Goal: Task Accomplishment & Management: Complete application form

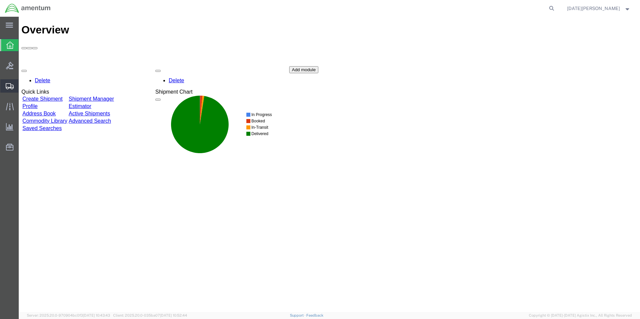
click at [0, 0] on span "Create from Template" at bounding box center [0, 0] width 0 height 0
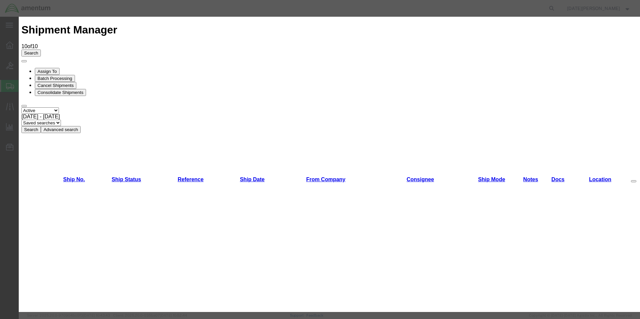
scroll to position [402, 0]
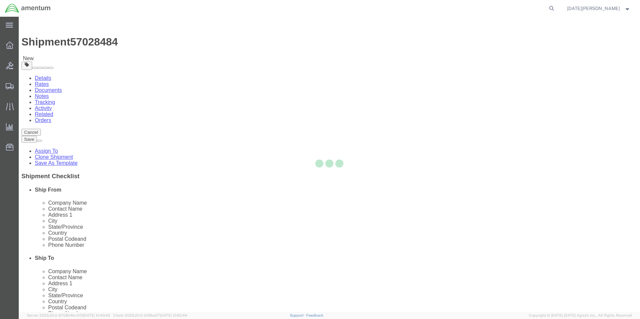
select select "49939"
select select "49951"
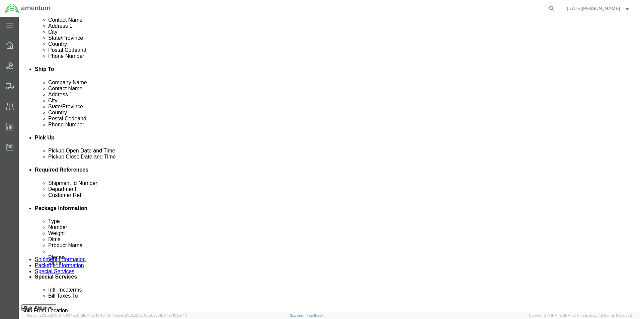
scroll to position [201, 0]
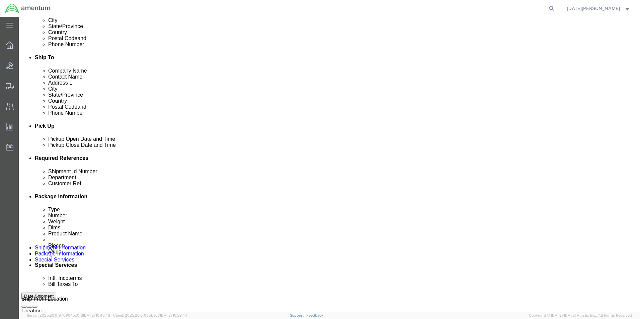
drag, startPoint x: 134, startPoint y: 212, endPoint x: 62, endPoint y: 233, distance: 74.6
click div "Ship From Location Location [GEOGRAPHIC_DATA], [GEOGRAPHIC_DATA] My Profile Loc…"
type input "578-008295"
paste input "578-008295"
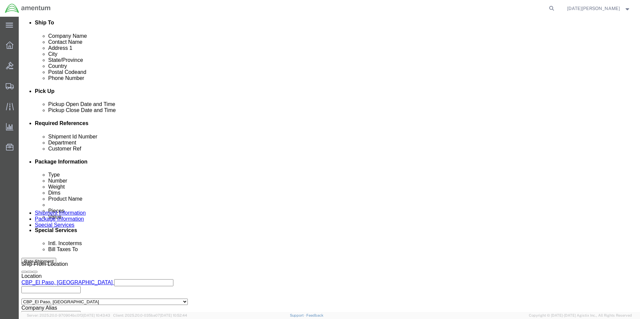
scroll to position [279, 0]
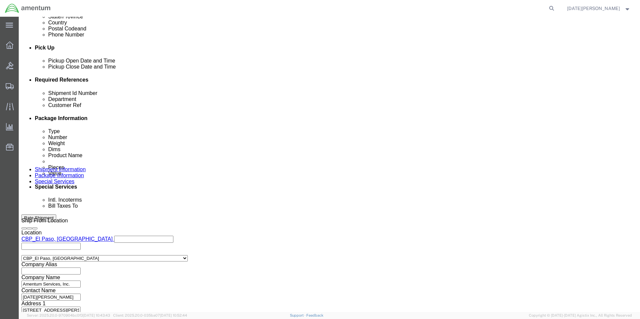
type input "578-008295"
click button "Continue"
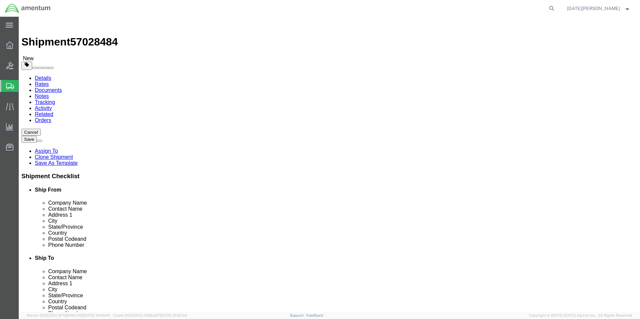
click select "Select Bale(s) Basket(s) Bolt(s) Bottle(s) Buckets Bulk Bundle(s) Can(s) Cardbo…"
select select "SBX"
click select "Select Bale(s) Basket(s) Bolt(s) Bottle(s) Buckets Bulk Bundle(s) Can(s) Cardbo…"
type input "12.25"
type input "11.00"
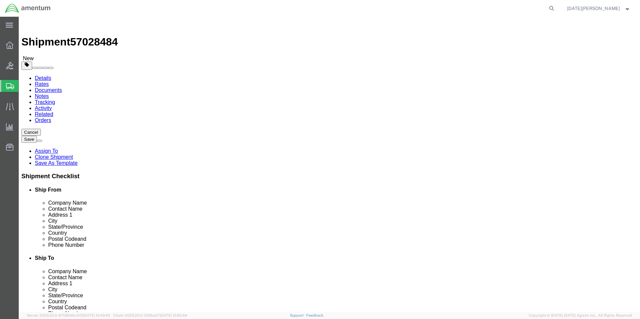
type input "1.50"
click dd "12.00 Each"
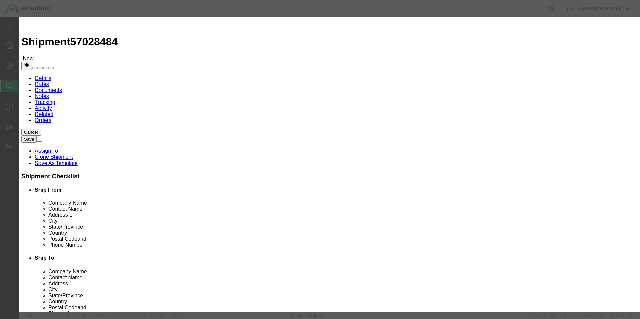
click input "PAINT BRUSHES"
drag, startPoint x: 248, startPoint y: 53, endPoint x: 191, endPoint y: 58, distance: 56.4
click div "Product Name PAINT BRUSHES Pieces 12.00 Select Bag Barrels 100Board Feet Bottle…"
type input "Hyd Pump Belt"
drag, startPoint x: 215, startPoint y: 66, endPoint x: 196, endPoint y: 71, distance: 19.2
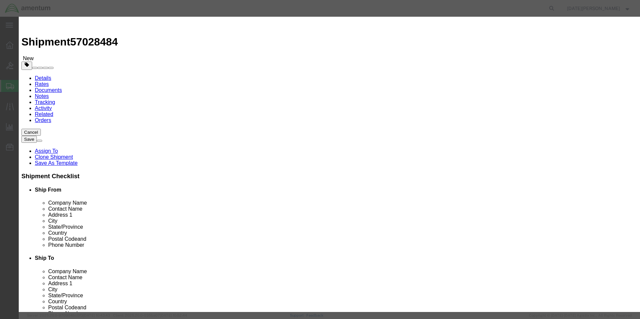
click div "Product Name Hyd Pump Belt Pieces 12.00 Select Bag Barrels 100Board Feet Bottle…"
type input "1"
type input "5"
type input "60.00"
click button "Save & Close"
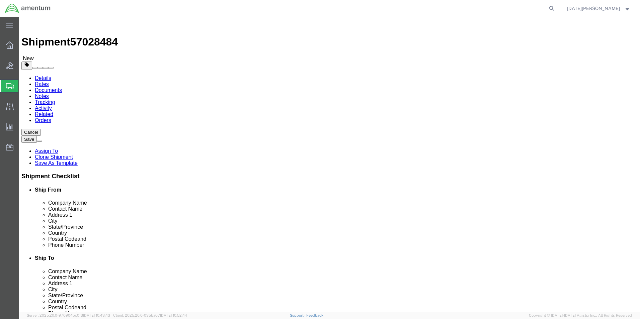
click button "Rate Shipment"
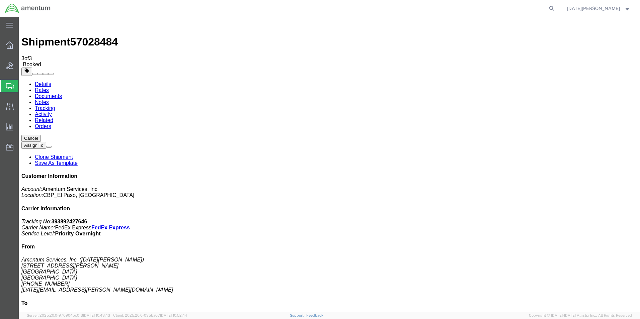
drag, startPoint x: 279, startPoint y: 119, endPoint x: 288, endPoint y: 131, distance: 14.9
click at [0, 0] on span "Create from Template" at bounding box center [0, 0] width 0 height 0
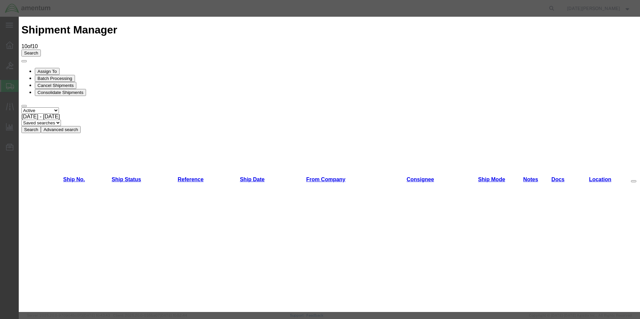
scroll to position [402, 0]
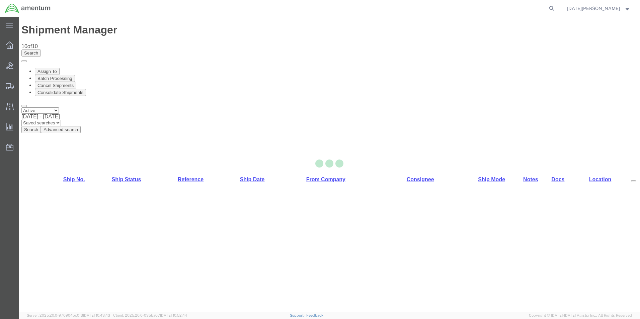
select select "49939"
select select "49945"
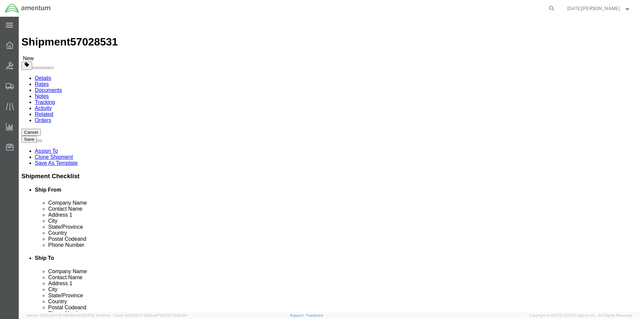
drag, startPoint x: 388, startPoint y: 139, endPoint x: 300, endPoint y: 140, distance: 88.4
click div "Contact Name [PERSON_NAME][GEOGRAPHIC_DATA]"
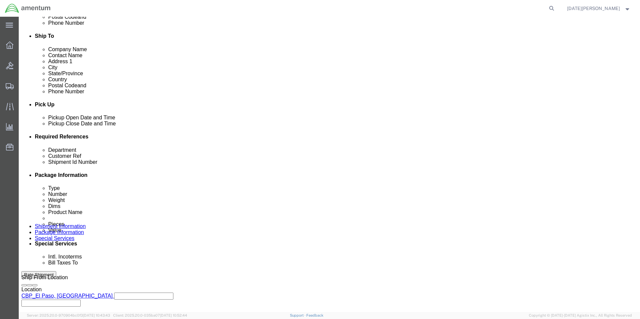
scroll to position [234, 0]
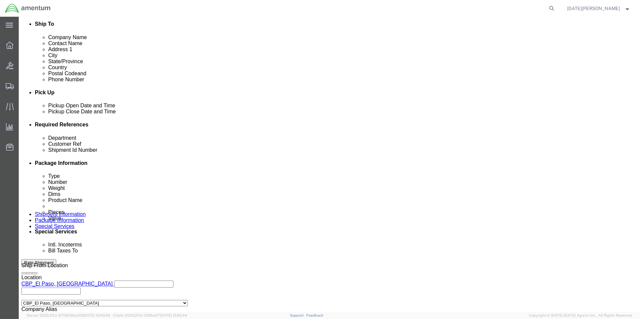
type input "SUPPLY DEPARTMENT"
click input "text"
type input "64-008271 / 614-008526"
paste input "64-008271 / 614-008526"
type input "64-008271 / 614-008526"
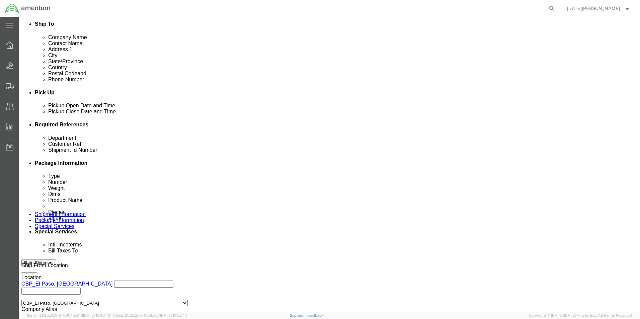
paste input "64-008271 / 614-008526"
type input "64-008271 / 614-008526"
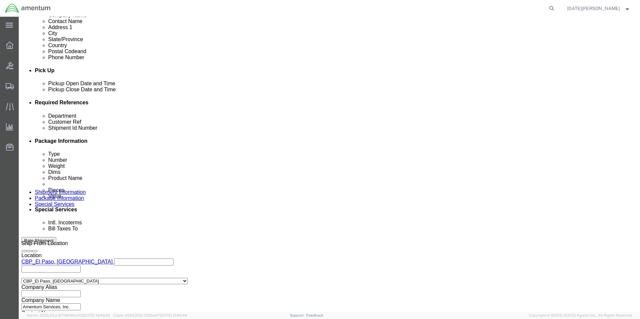
scroll to position [279, 0]
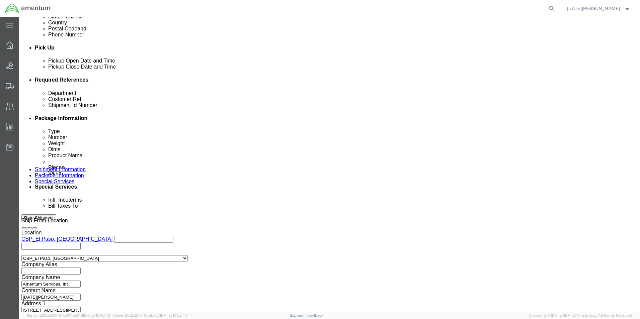
type input "CBP"
click button "Continue"
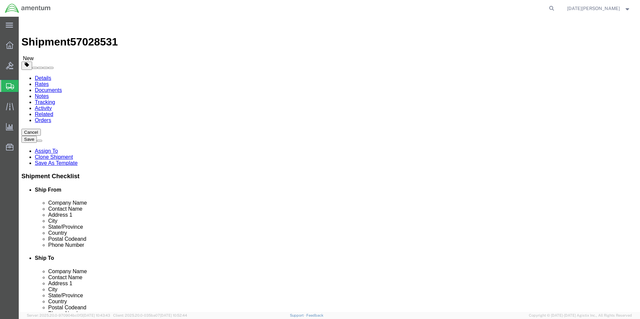
click input "text"
click select "Select Bale(s) Basket(s) Bolt(s) Bottle(s) Buckets Bulk Bundle(s) Can(s) Cardbo…"
select select "SBX"
click select "Select Bale(s) Basket(s) Bolt(s) Bottle(s) Buckets Bulk Bundle(s) Can(s) Cardbo…"
type input "12.25"
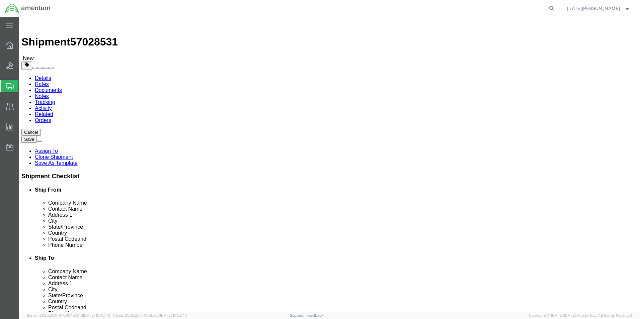
type input "11.00"
type input "1.50"
drag, startPoint x: 97, startPoint y: 160, endPoint x: 87, endPoint y: 163, distance: 11.2
click div "Package Type Select Bale(s) Basket(s) Bolt(s) Bottle(s) Buckets Bulk Bundle(s) …"
type input "1"
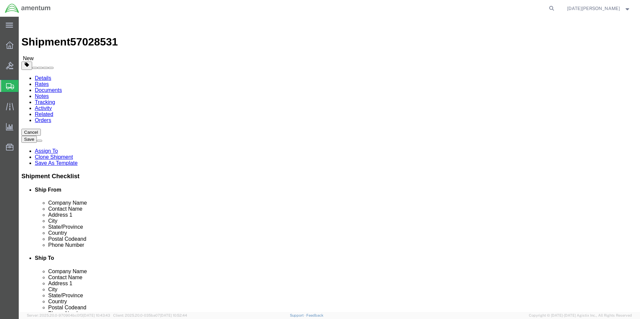
type input "2.00"
click span
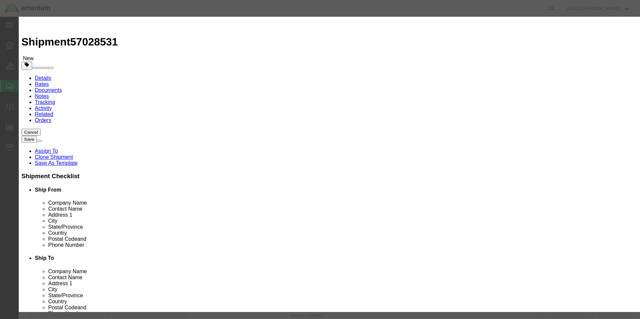
click input "text"
type input "AIRCRAFT PARTS"
click h3 "Add content"
click input "0"
type input "2"
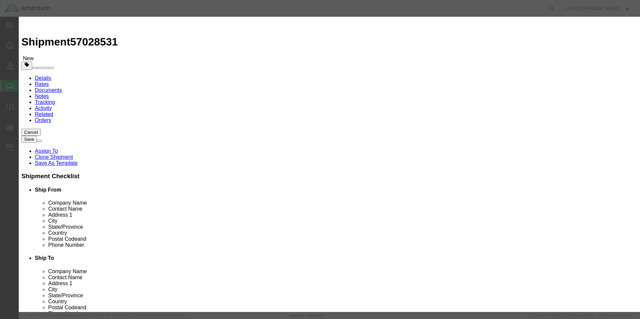
click input "text"
type input "100.00"
click button "Save & Close"
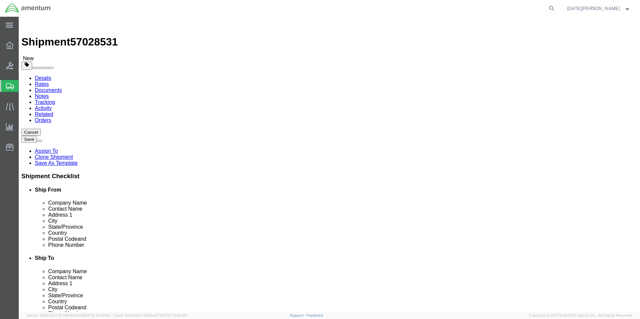
click button "Rate Shipment"
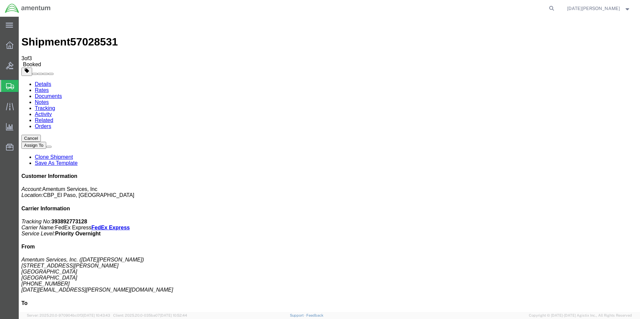
click at [0, 0] on span "Create from Template" at bounding box center [0, 0] width 0 height 0
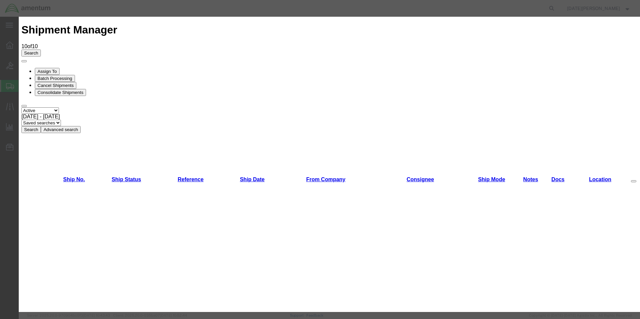
scroll to position [335, 0]
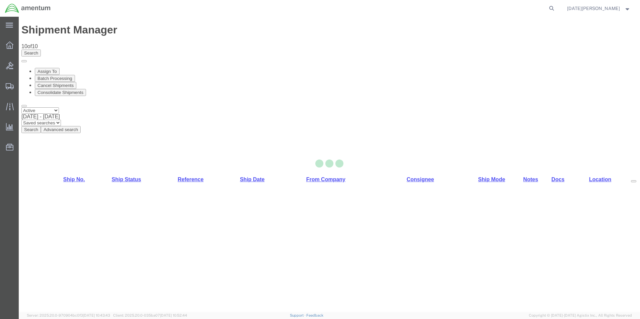
select select "49939"
select select "49927"
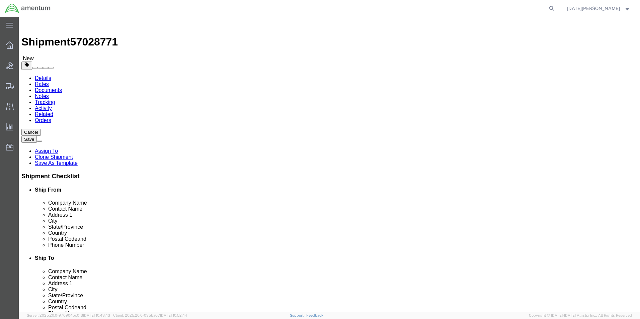
drag, startPoint x: 385, startPoint y: 138, endPoint x: 297, endPoint y: 140, distance: 88.4
click div "Contact Name [PERSON_NAME]"
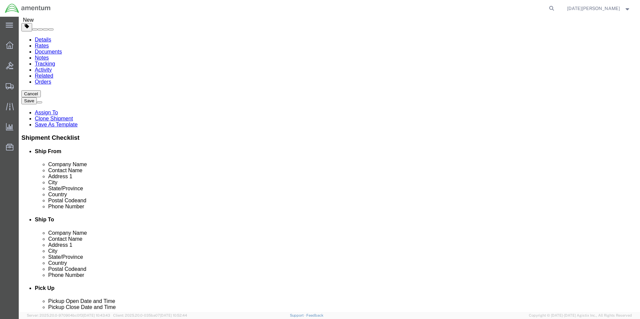
scroll to position [134, 0]
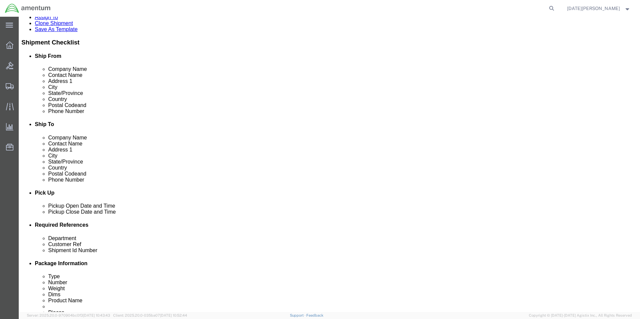
type input "SUPPLY DEPARTMENT"
click input "text"
type input "MULTIPLE REQUESTS"
paste input "MULTIPLE REQUESTS"
type input "MULTIPLE REQUESTS"
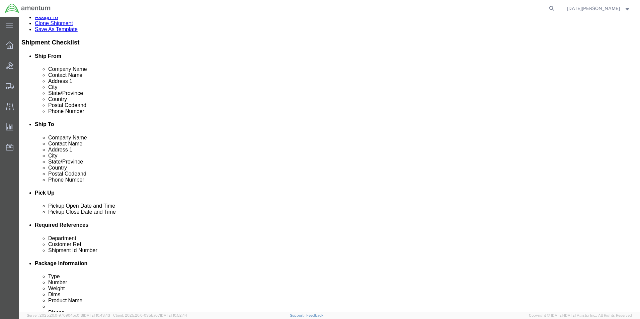
paste input "MULTIPLE REQUESTS"
click input "MULTIPLE REQUESTSZ"
type input "MULTIPLE REQUESTS"
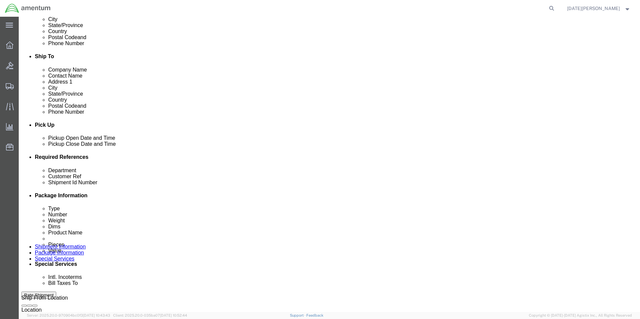
scroll to position [279, 0]
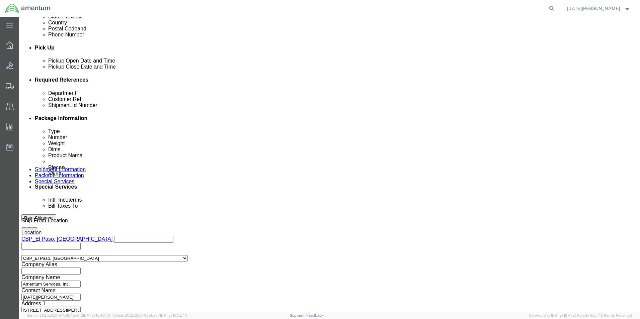
type input "CBP"
click button "Continue"
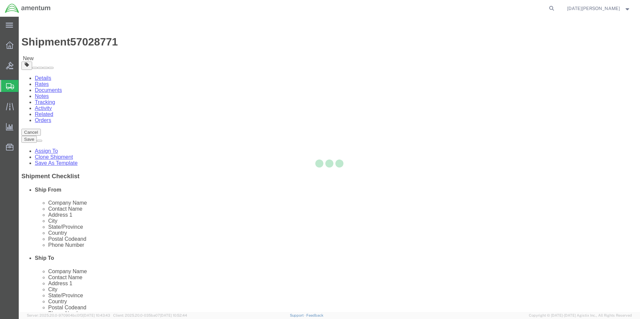
select select "YRPK"
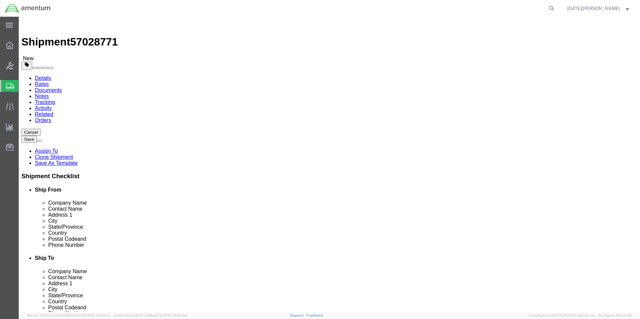
click input "text"
type input "10"
drag, startPoint x: 105, startPoint y: 155, endPoint x: 61, endPoint y: 172, distance: 47.4
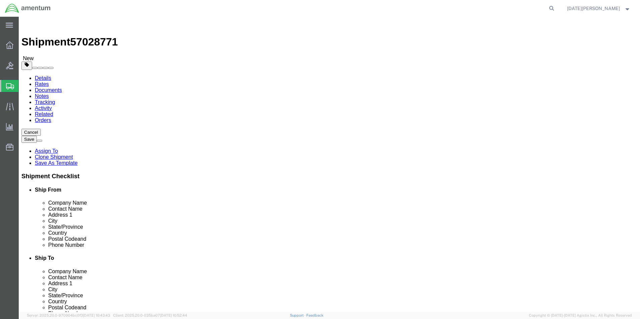
click div "Package Type Select Bale(s) Basket(s) Bolt(s) Bottle(s) Buckets Bulk Bundle(s) …"
type input "3.5"
click link "Add Content"
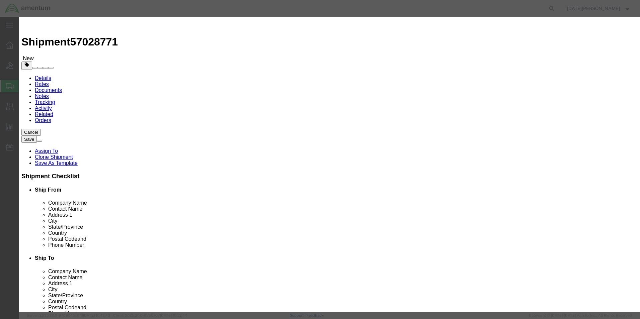
click input "text"
type input "AIRCRAFT PARTS"
type input "100.00"
click input "0"
type input "4"
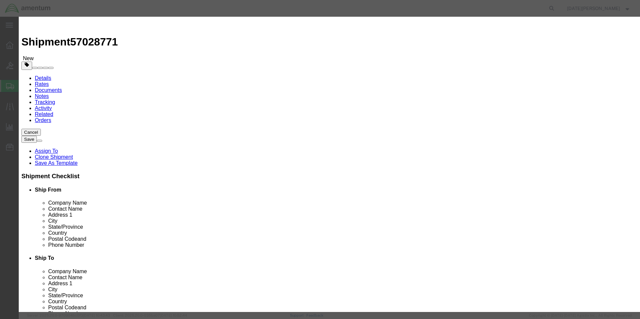
type input "400"
drag, startPoint x: 215, startPoint y: 75, endPoint x: 197, endPoint y: 77, distance: 17.5
click input "400"
type input "1000.00"
click div "Save & Add Another Save & Close Close"
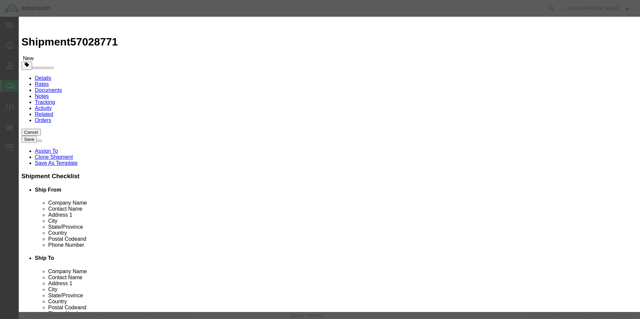
click button "Save & Close"
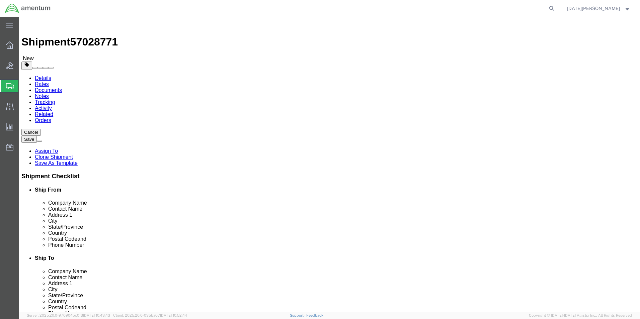
click button "Rate Shipment"
